Goal: Navigation & Orientation: Understand site structure

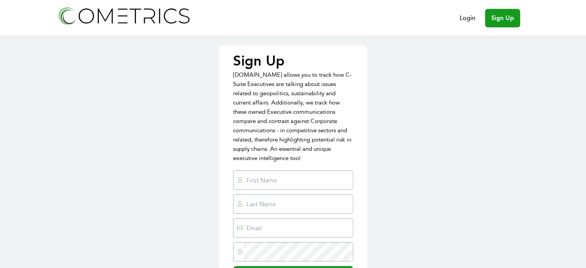
click at [315, 171] on input "text" at bounding box center [297, 180] width 109 height 18
type input "larry@placidventures.com"
click at [314, 196] on input "text" at bounding box center [297, 203] width 109 height 18
type input "Larry"
type input "Thomas"
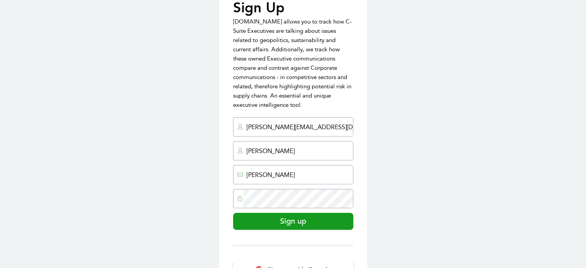
scroll to position [78, 0]
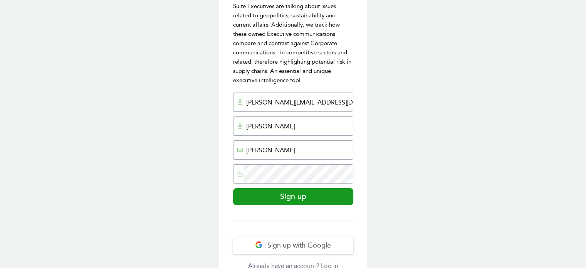
click at [327, 261] on link "Already have an account? Log in" at bounding box center [293, 265] width 120 height 9
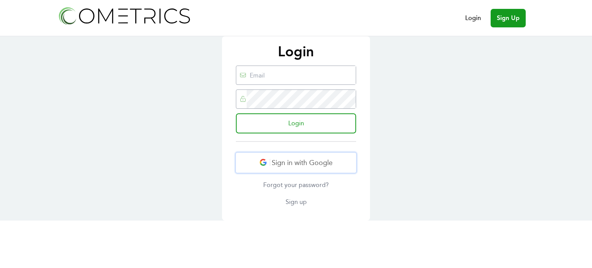
click at [302, 173] on button "Sign in with Google" at bounding box center [296, 163] width 120 height 20
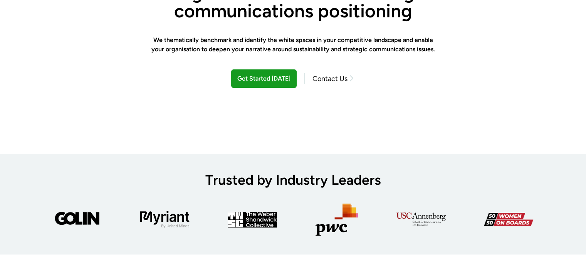
scroll to position [129, 0]
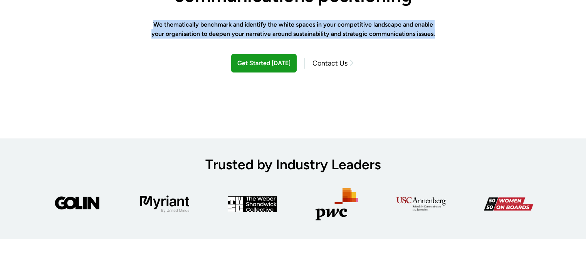
drag, startPoint x: 159, startPoint y: 34, endPoint x: 429, endPoint y: 58, distance: 271.1
click at [429, 39] on h2 "We thematically benchmark and identify the white spaces in your competitive lan…" at bounding box center [292, 29] width 293 height 18
copy h2 "We thematically benchmark and identify the white spaces in your competitive lan…"
click at [429, 39] on h2 "We thematically benchmark and identify the white spaces in your competitive lan…" at bounding box center [292, 29] width 293 height 18
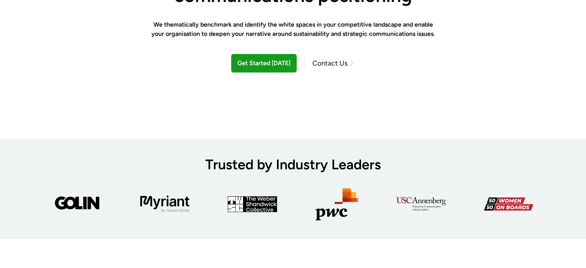
scroll to position [0, 0]
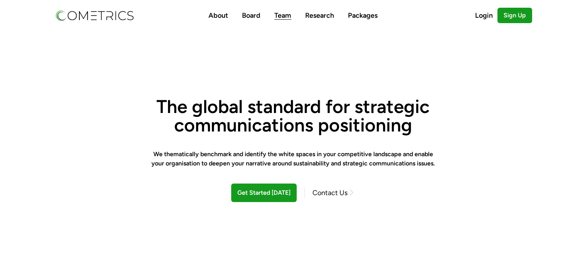
click at [278, 11] on link "Team" at bounding box center [282, 15] width 17 height 8
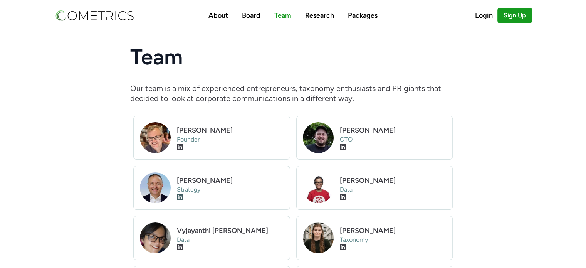
click at [182, 198] on icon "Visit LinkedIn profile" at bounding box center [180, 196] width 6 height 7
click at [256, 16] on link "Board" at bounding box center [251, 15] width 18 height 8
